Goal: Transaction & Acquisition: Purchase product/service

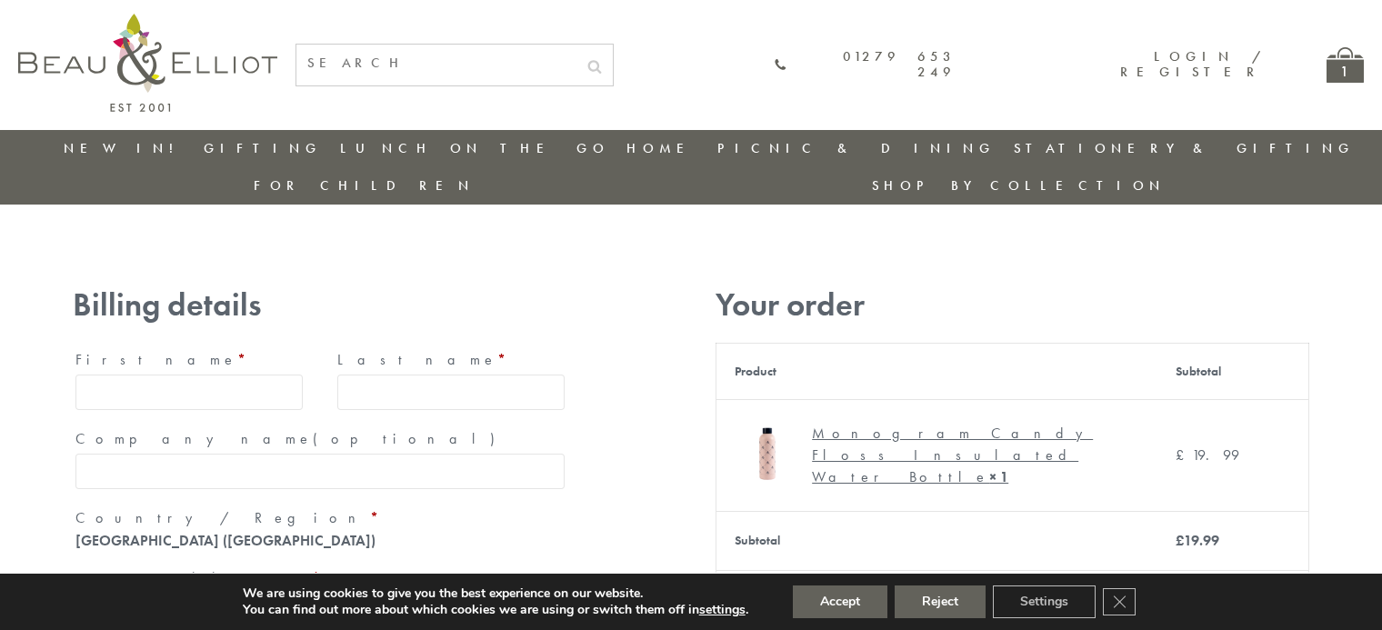
type input "maria33@yahoo.com"
type input "Maria"
type input "Williams"
type input "23, Scottsdale, Happytown"
type input "München"
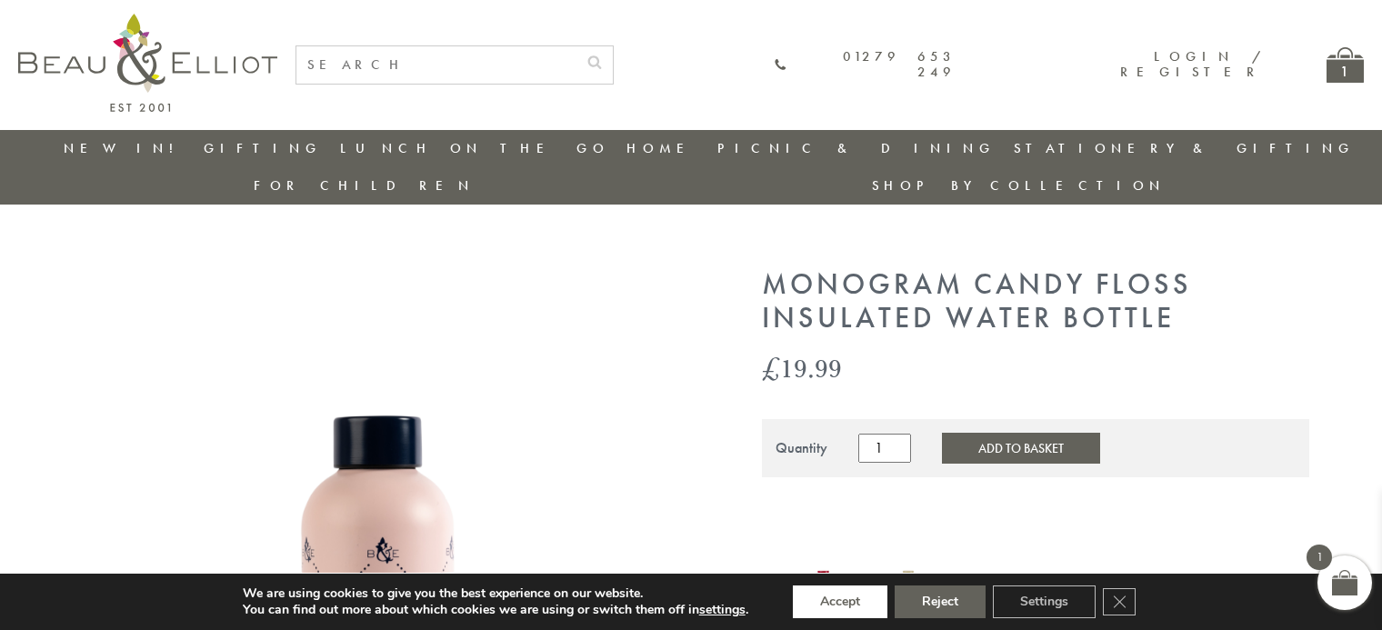
click at [841, 602] on button "Accept" at bounding box center [840, 602] width 95 height 33
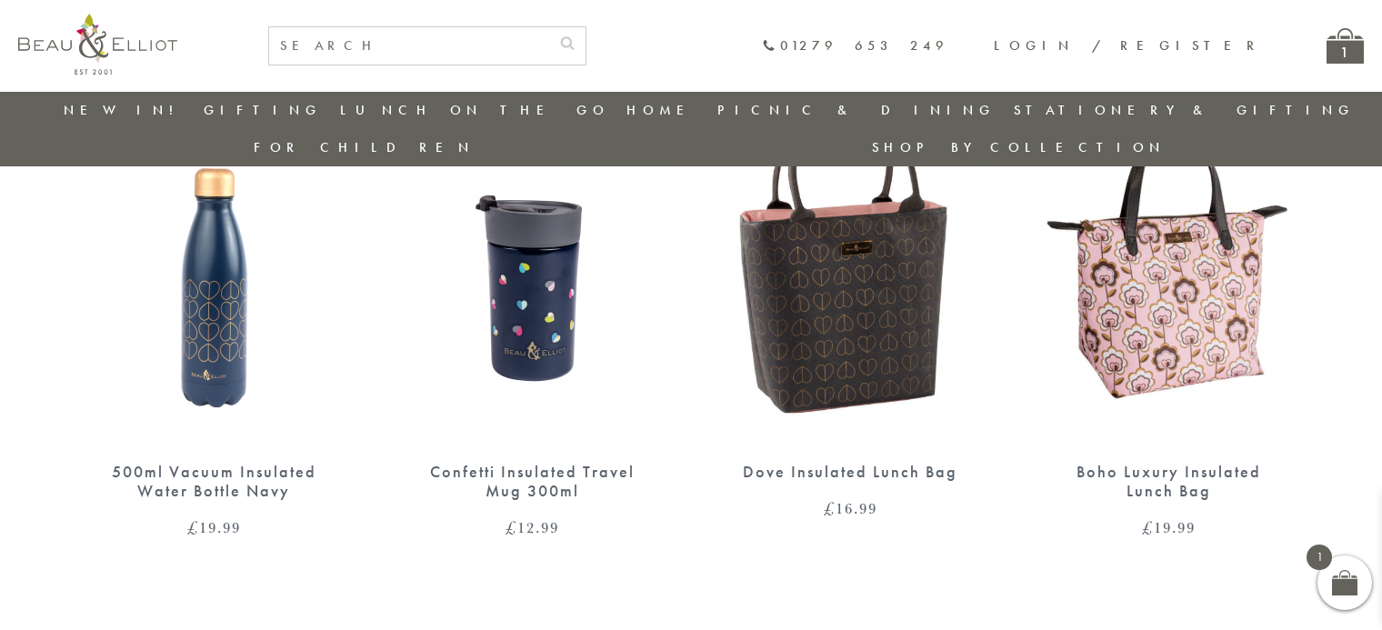
scroll to position [1692, 0]
